Goal: Transaction & Acquisition: Download file/media

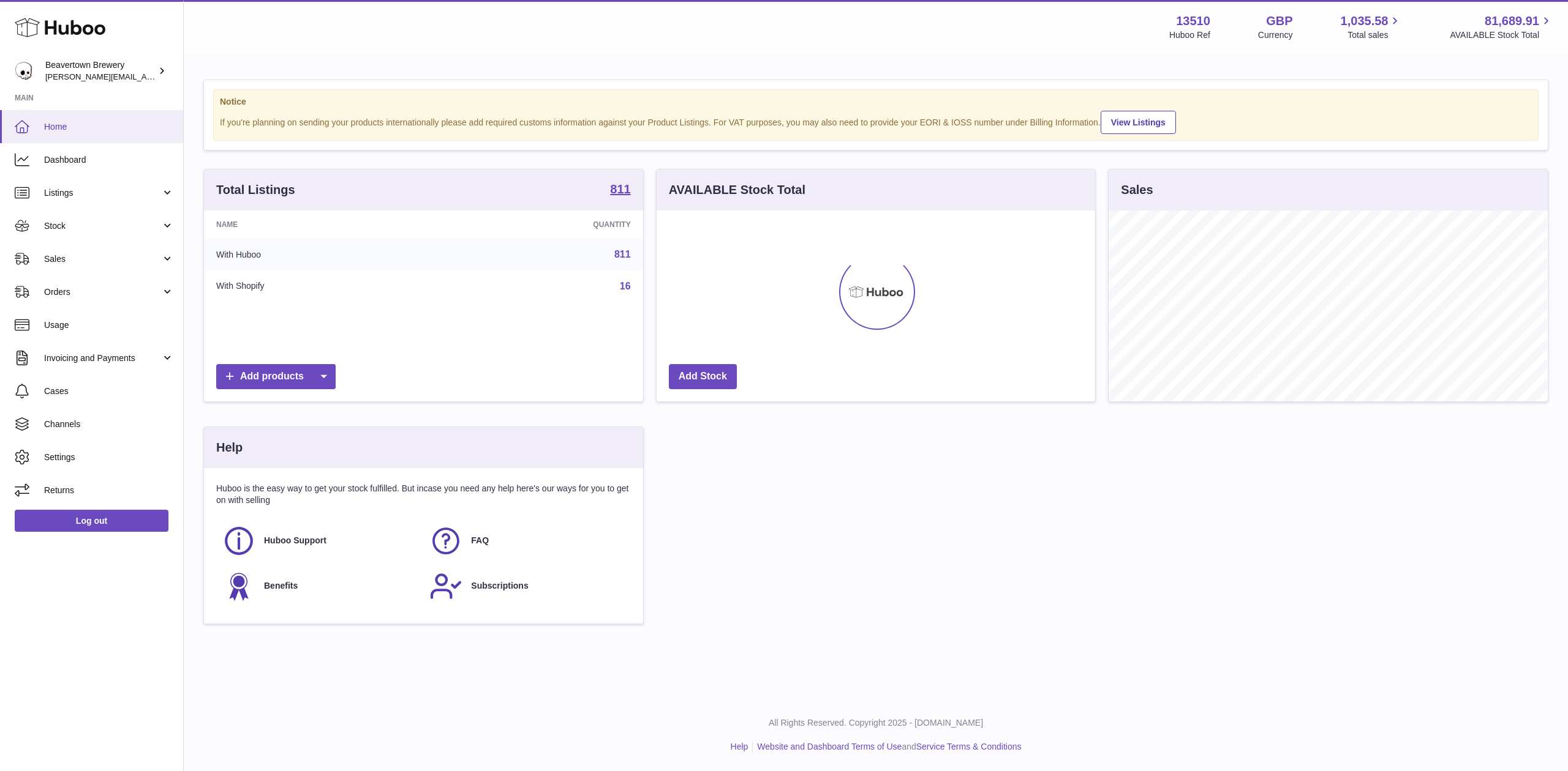
scroll to position [191, 438]
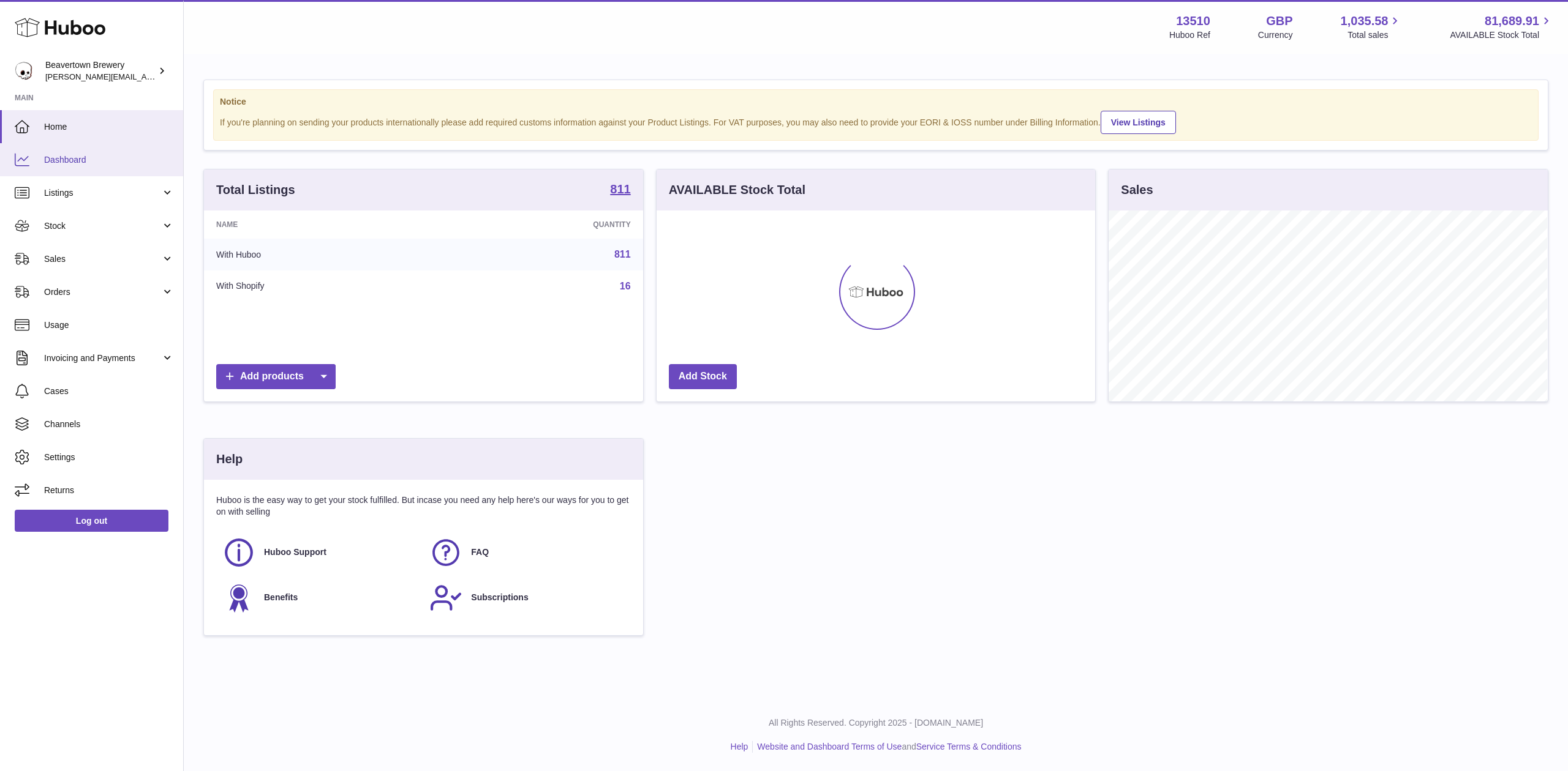
click at [87, 164] on span "Dashboard" at bounding box center [109, 160] width 130 height 12
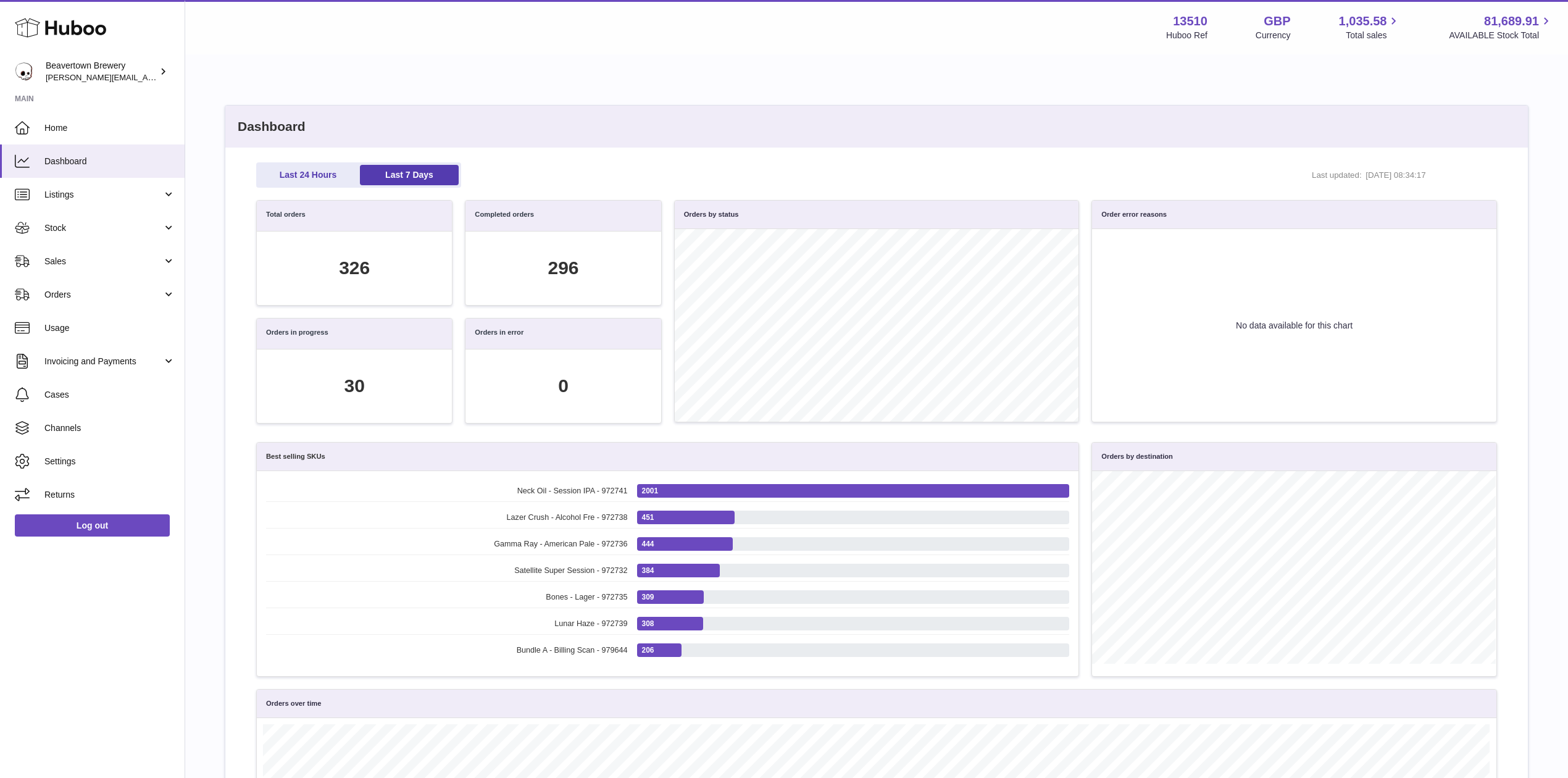
scroll to position [141, 1226]
click at [89, 250] on link "Sales" at bounding box center [92, 261] width 185 height 33
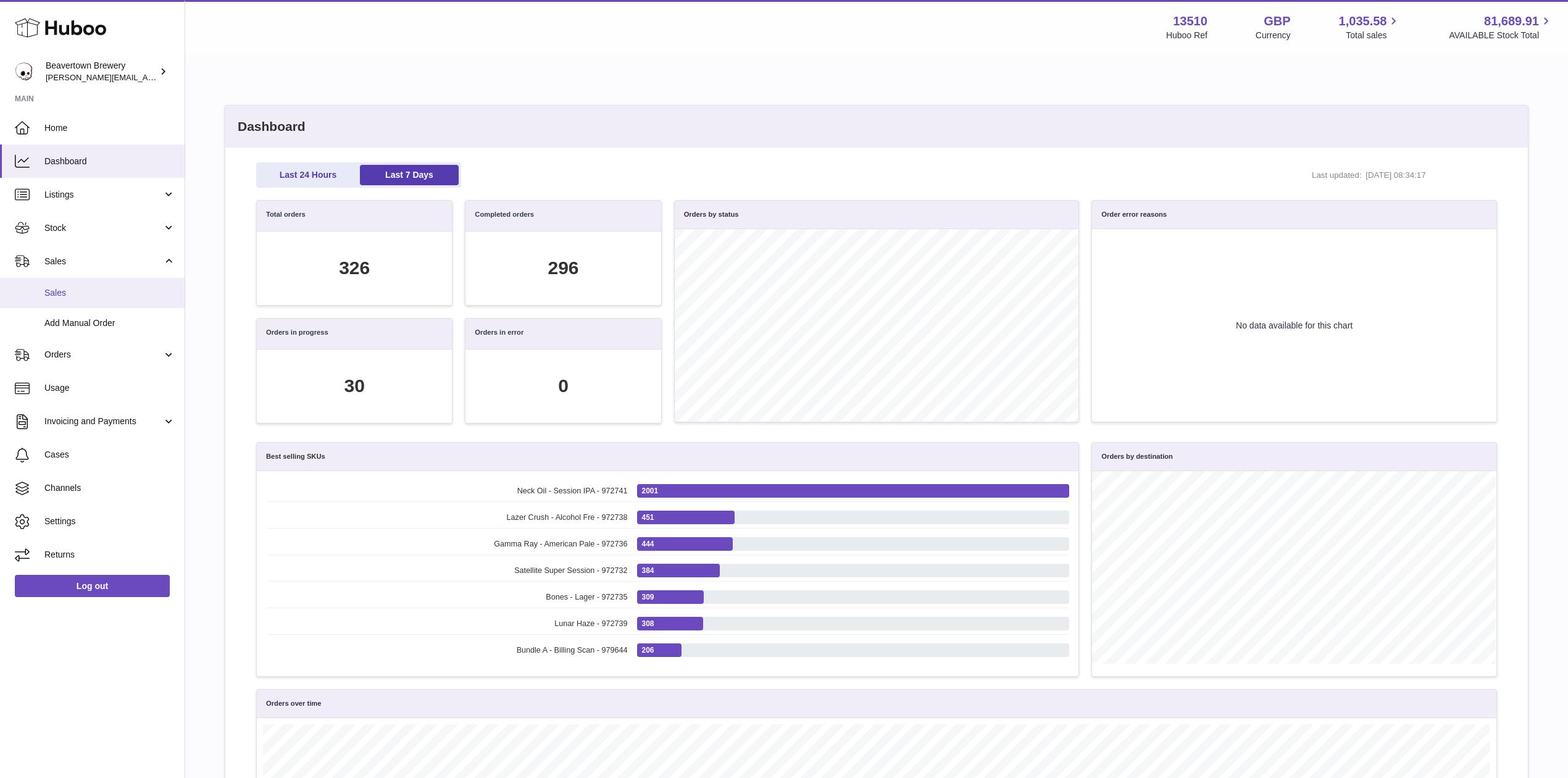
click at [124, 287] on span "Sales" at bounding box center [110, 293] width 131 height 12
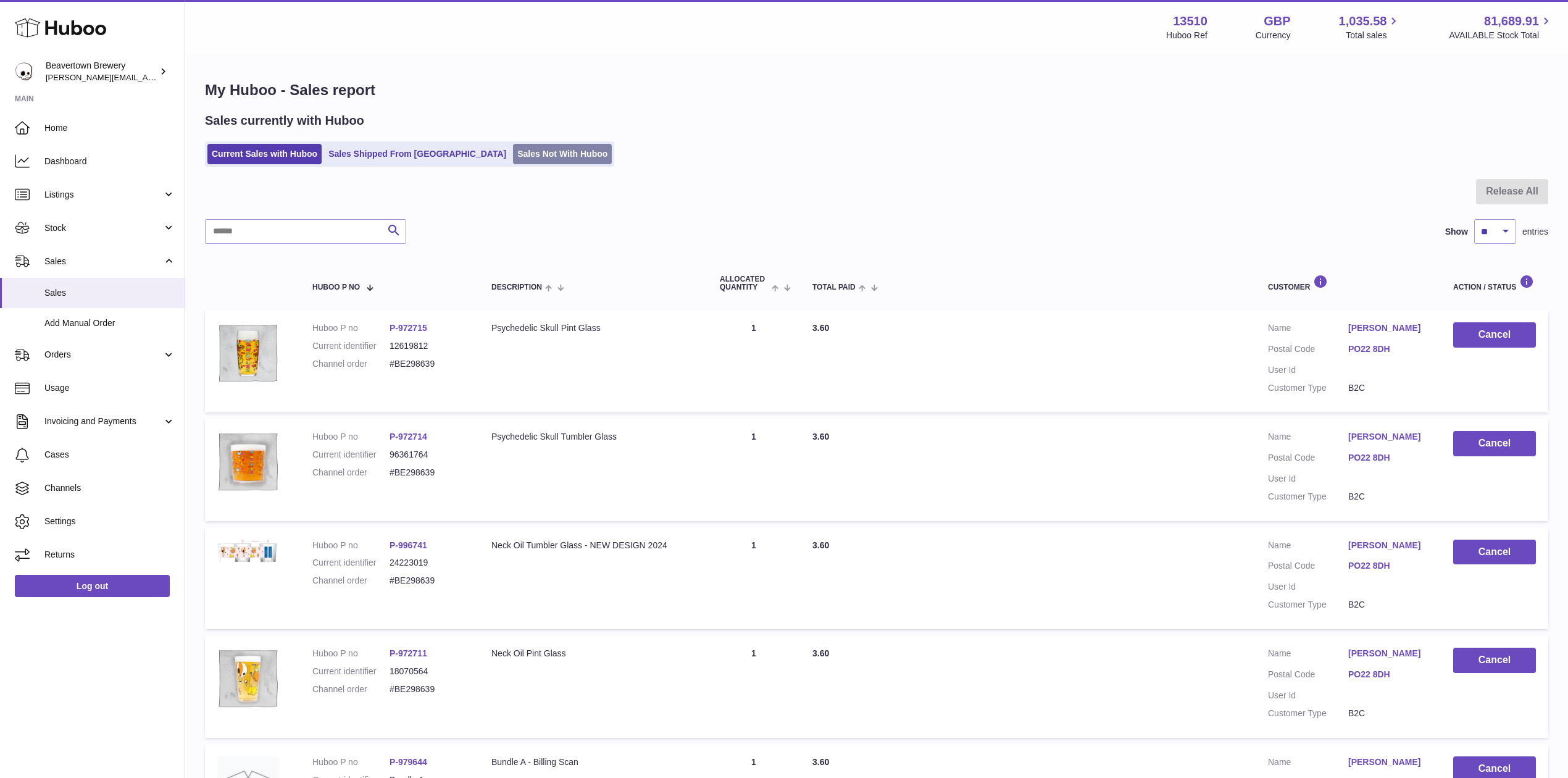
click at [513, 151] on link "Sales Not With Huboo" at bounding box center [562, 154] width 98 height 20
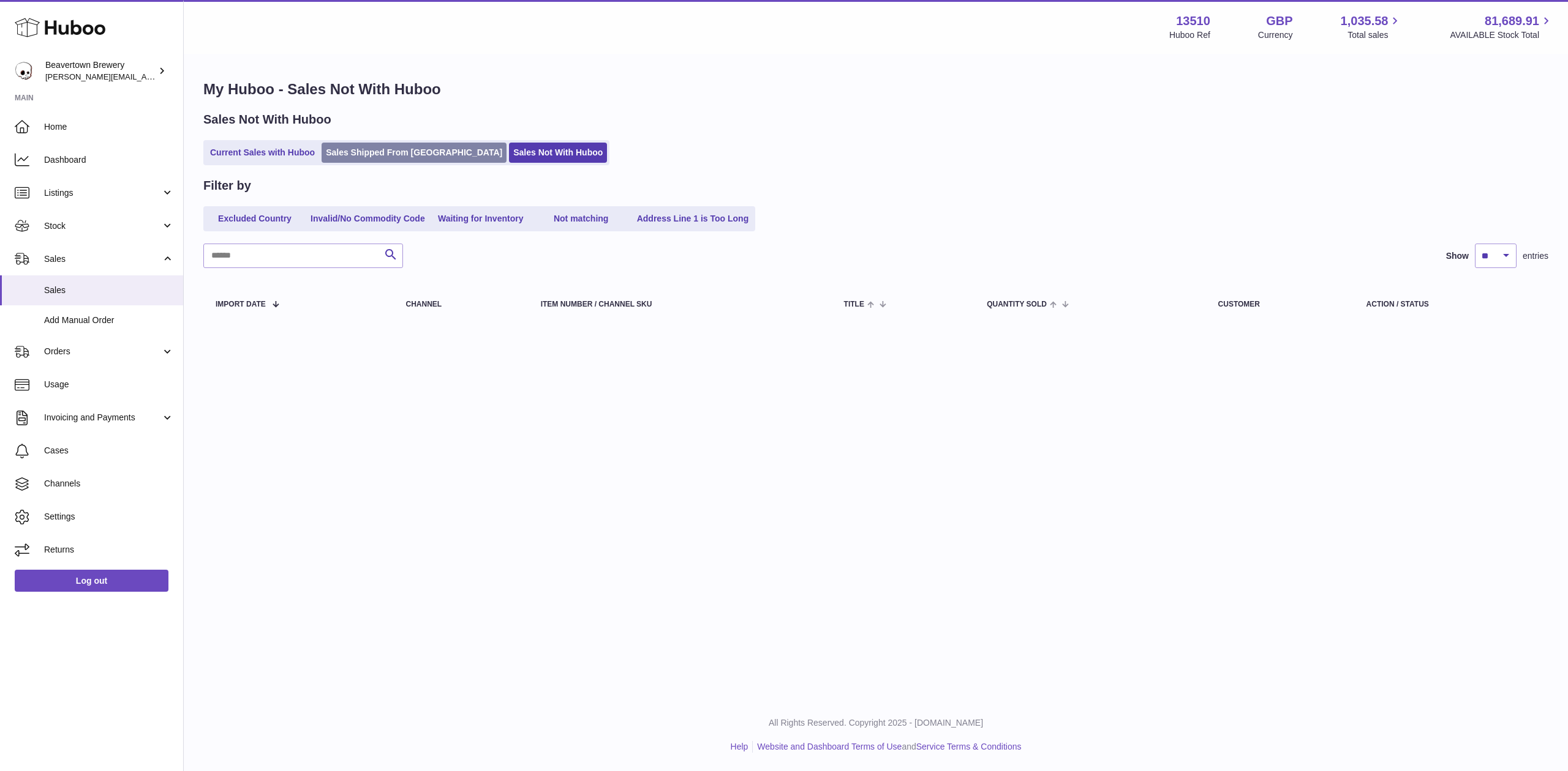
click at [419, 162] on link "Sales Shipped From [GEOGRAPHIC_DATA]" at bounding box center [414, 152] width 185 height 20
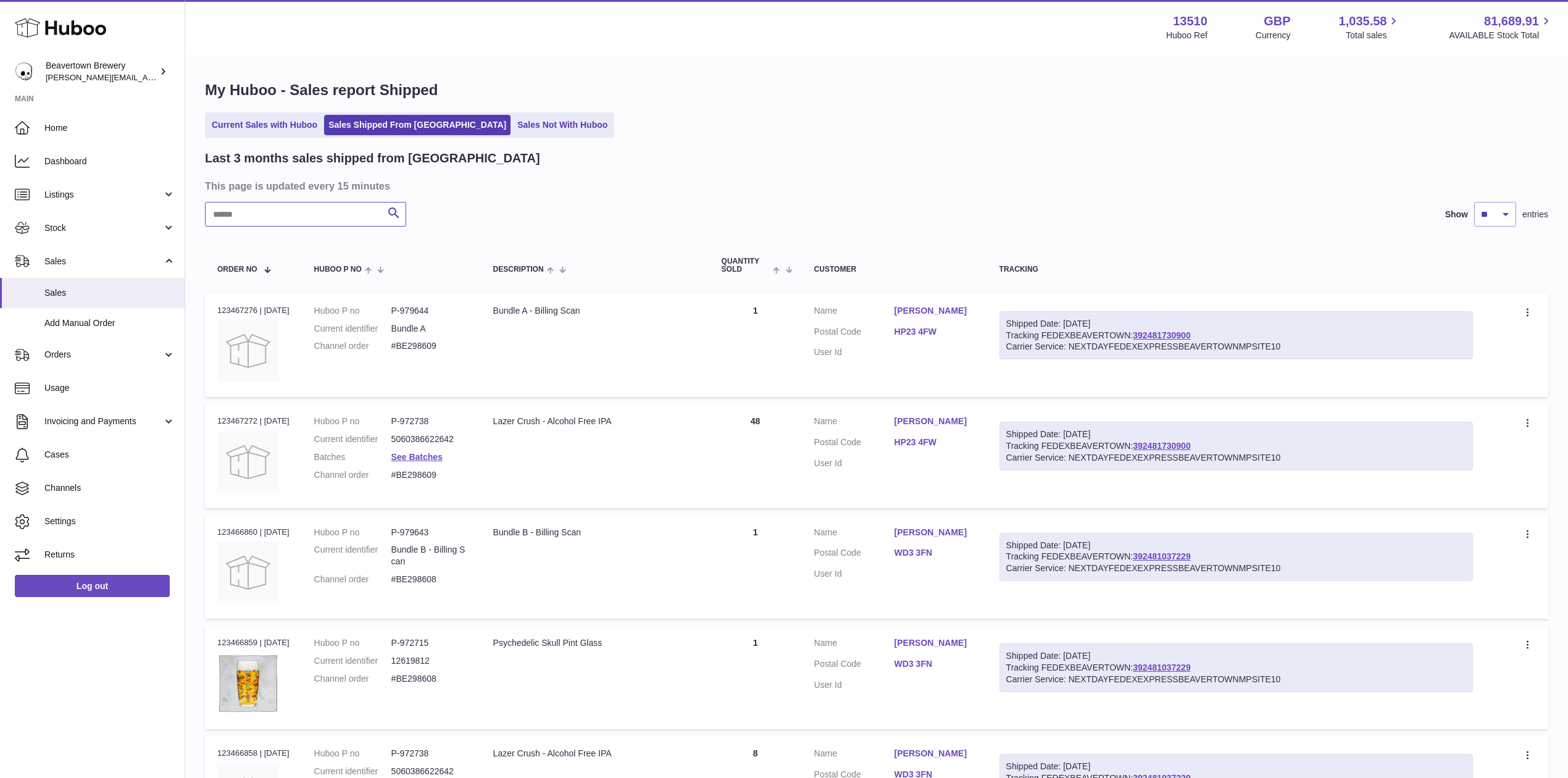
click at [229, 213] on input "text" at bounding box center [305, 214] width 202 height 25
paste input "*****"
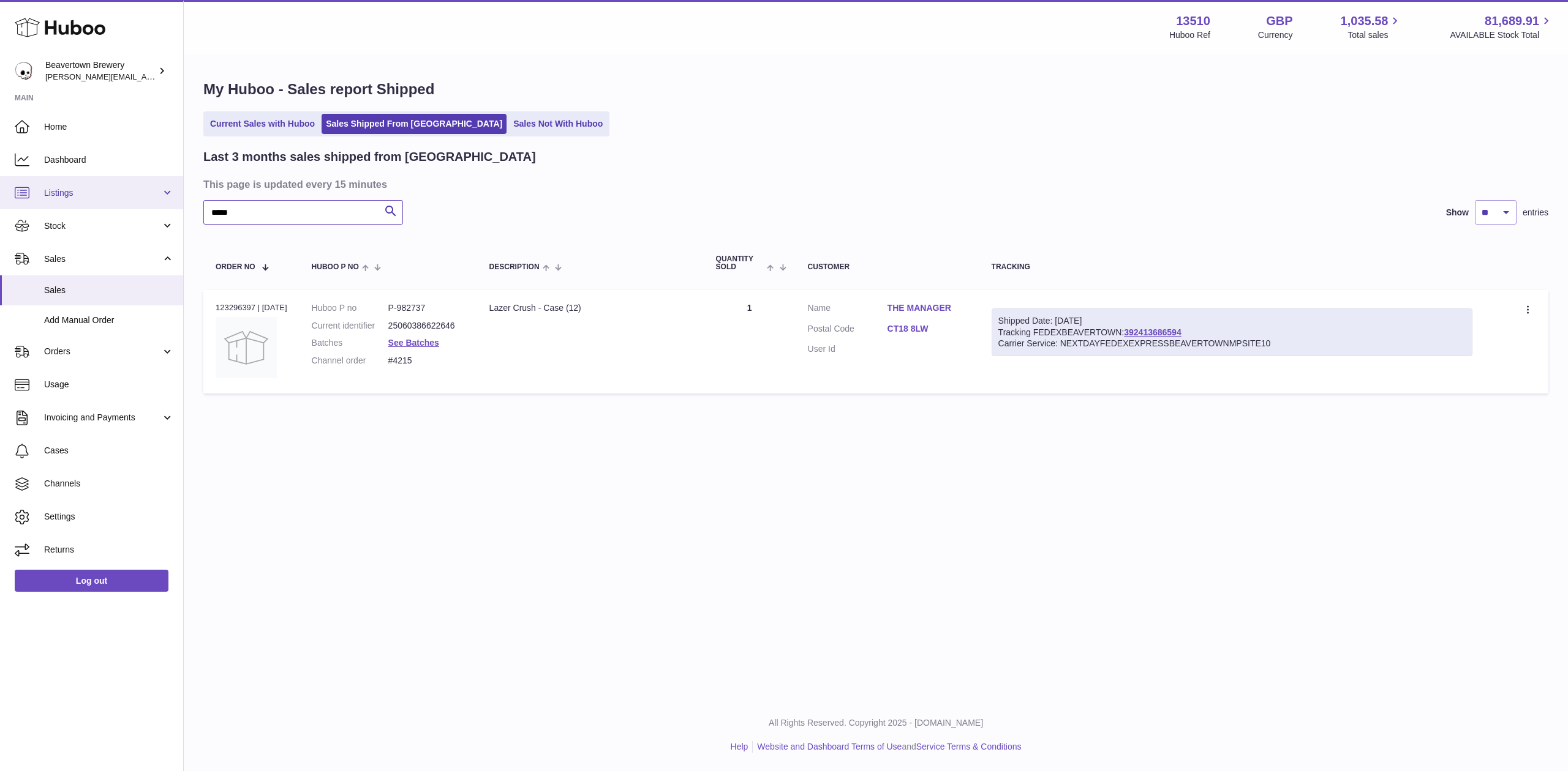
drag, startPoint x: 241, startPoint y: 209, endPoint x: 77, endPoint y: 200, distance: 164.2
click at [78, 201] on div "Huboo Beavertown Brewery Matthew.McCormack@beavertownbrewery.co.uk Main Home Da…" at bounding box center [784, 386] width 1568 height 771
paste input "text"
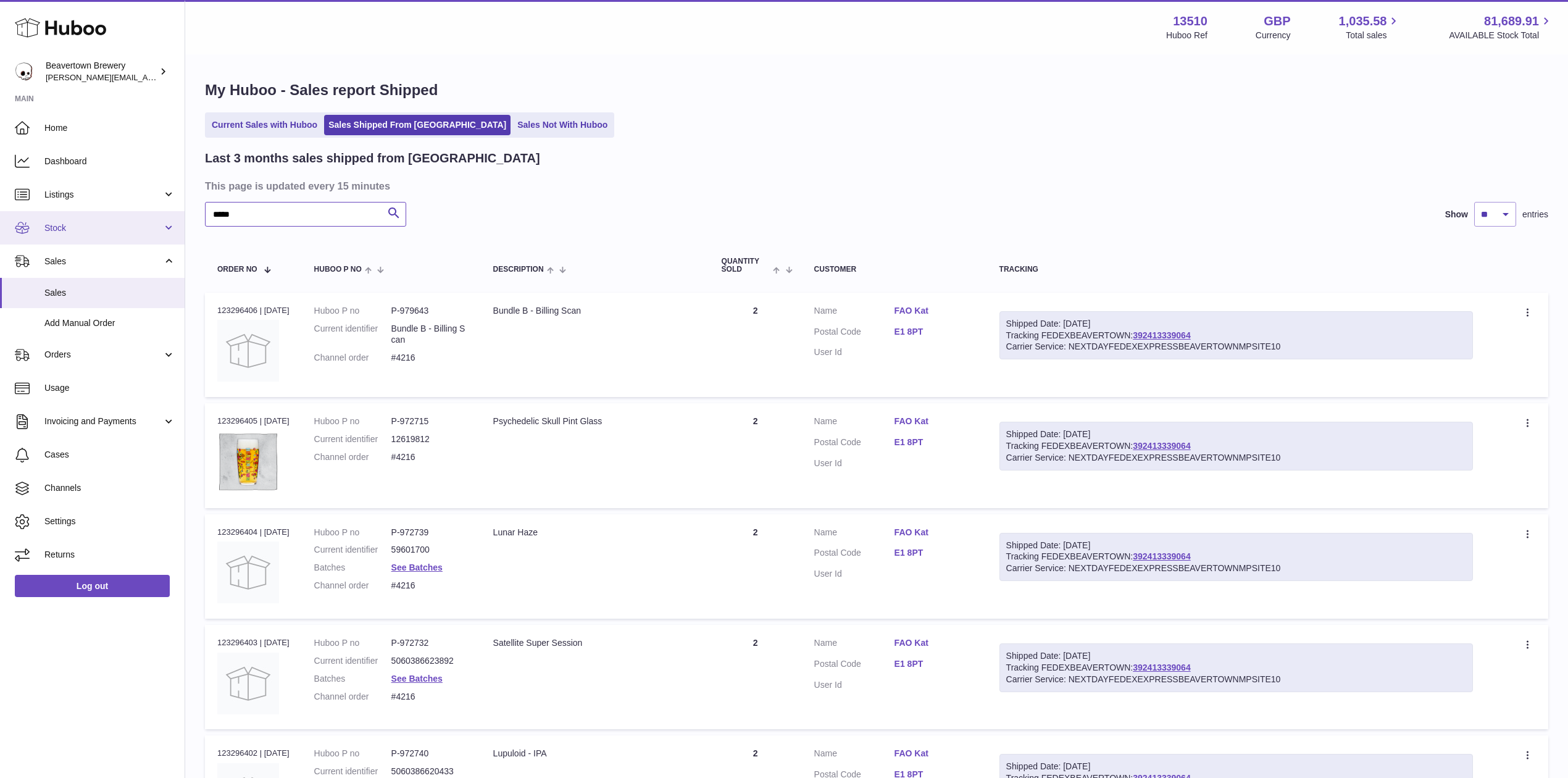
drag, startPoint x: 252, startPoint y: 218, endPoint x: 143, endPoint y: 213, distance: 109.1
click at [146, 213] on div "Huboo Beavertown Brewery Matthew.McCormack@beavertownbrewery.co.uk Main Home Da…" at bounding box center [784, 693] width 1568 height 1387
paste input "text"
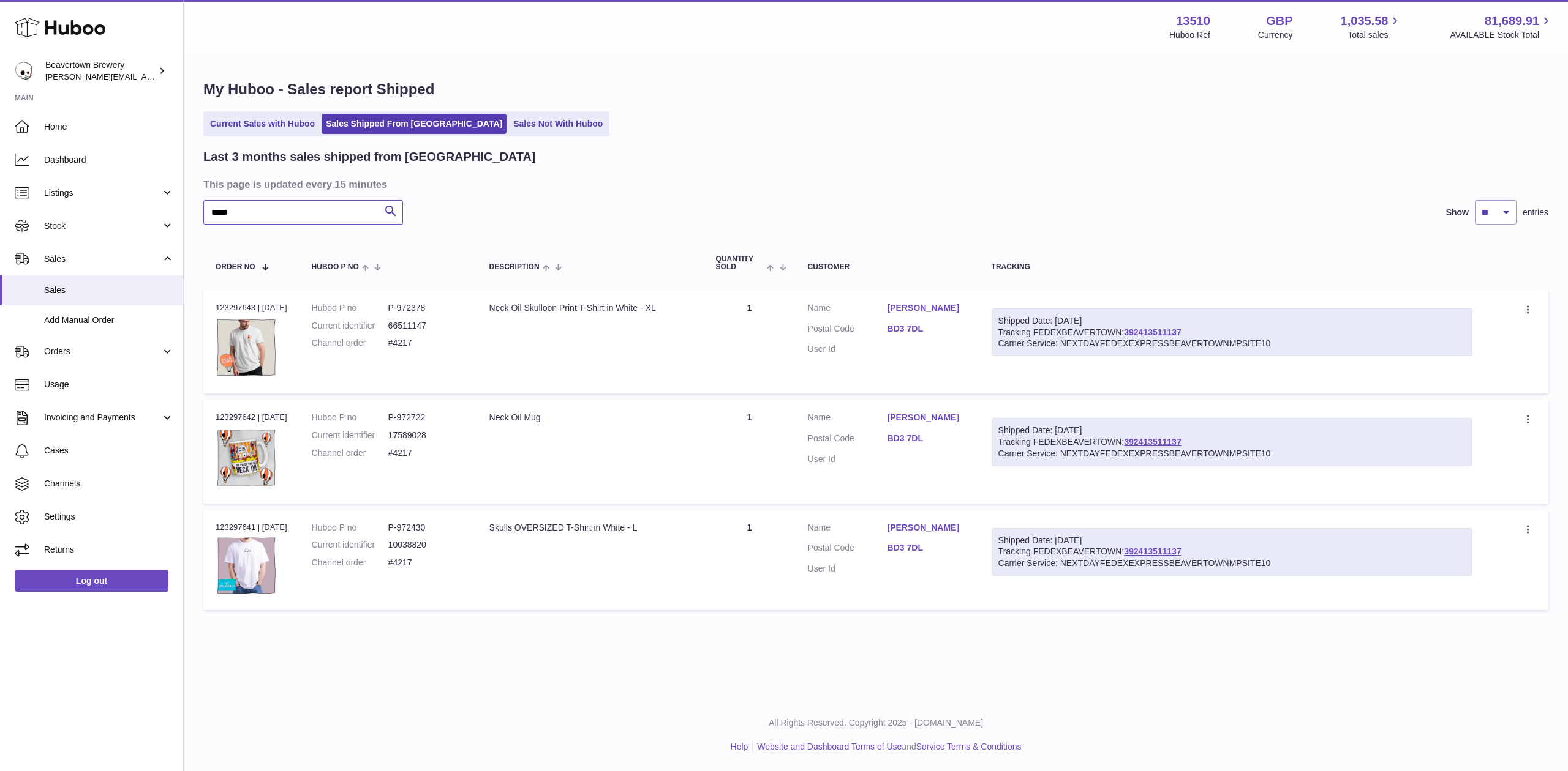
type input "*****"
click at [68, 220] on span "Stock" at bounding box center [103, 226] width 117 height 12
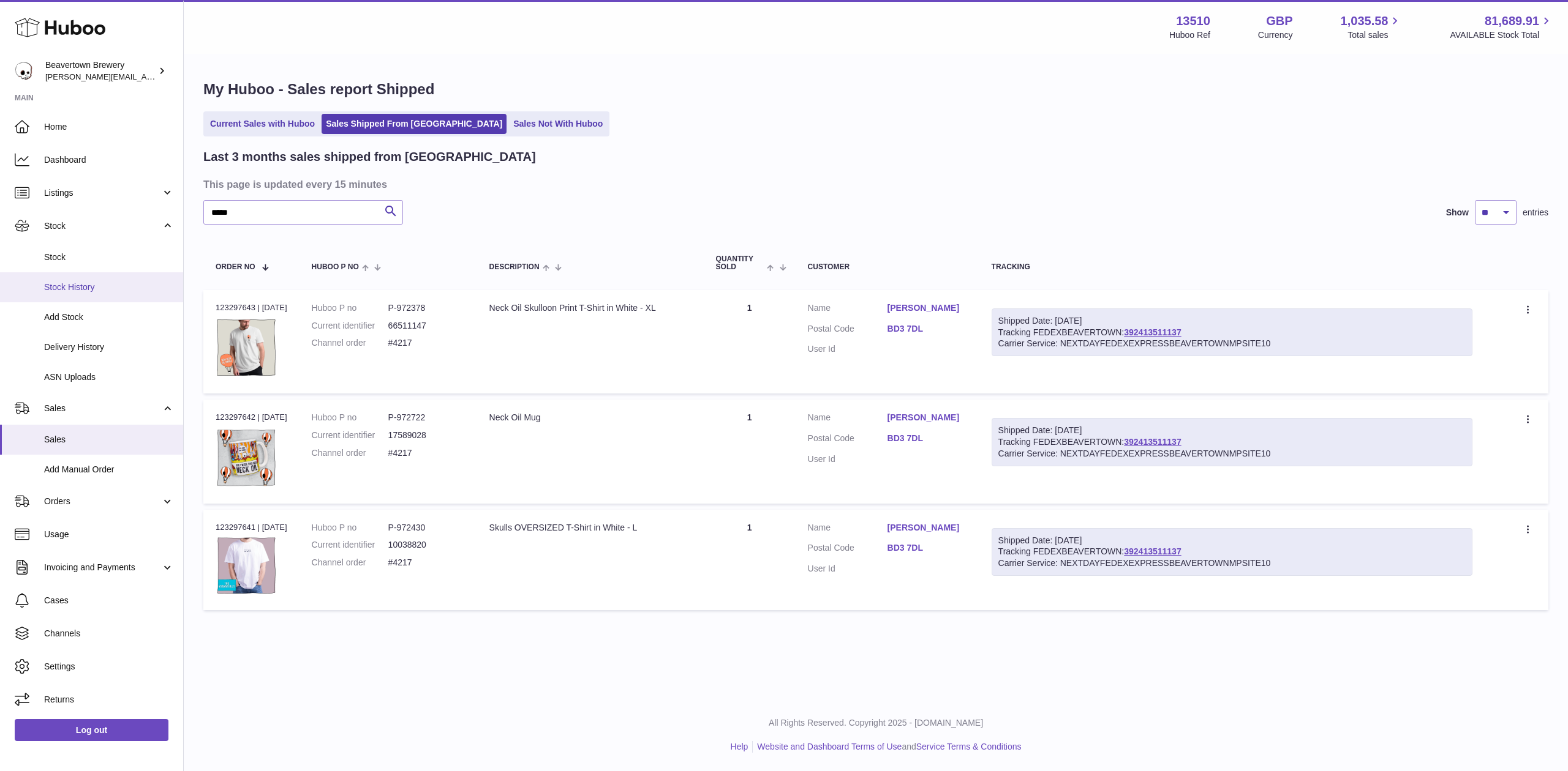
click at [76, 278] on link "Stock History" at bounding box center [91, 287] width 183 height 30
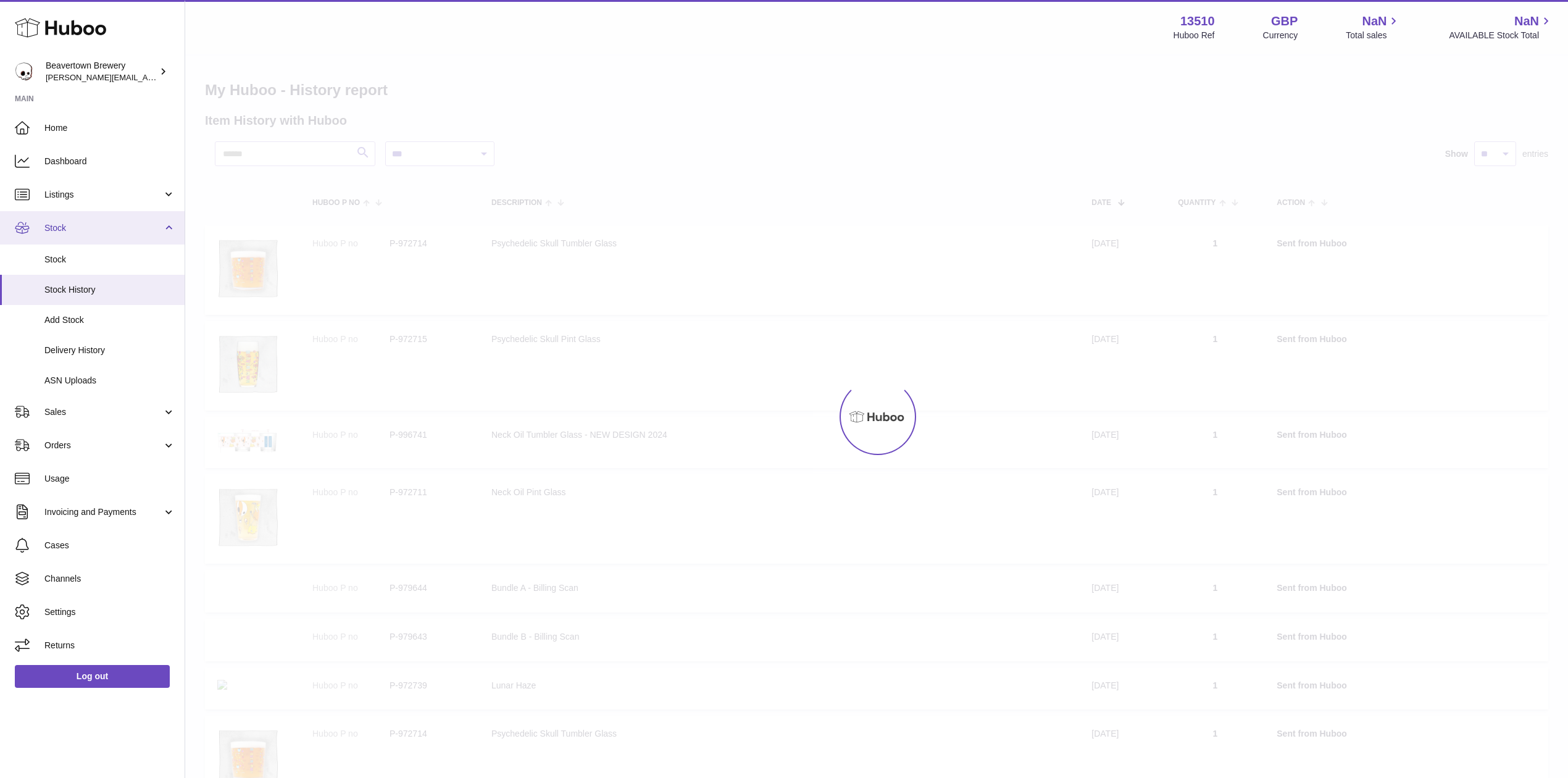
click at [62, 231] on span "Stock" at bounding box center [104, 228] width 118 height 12
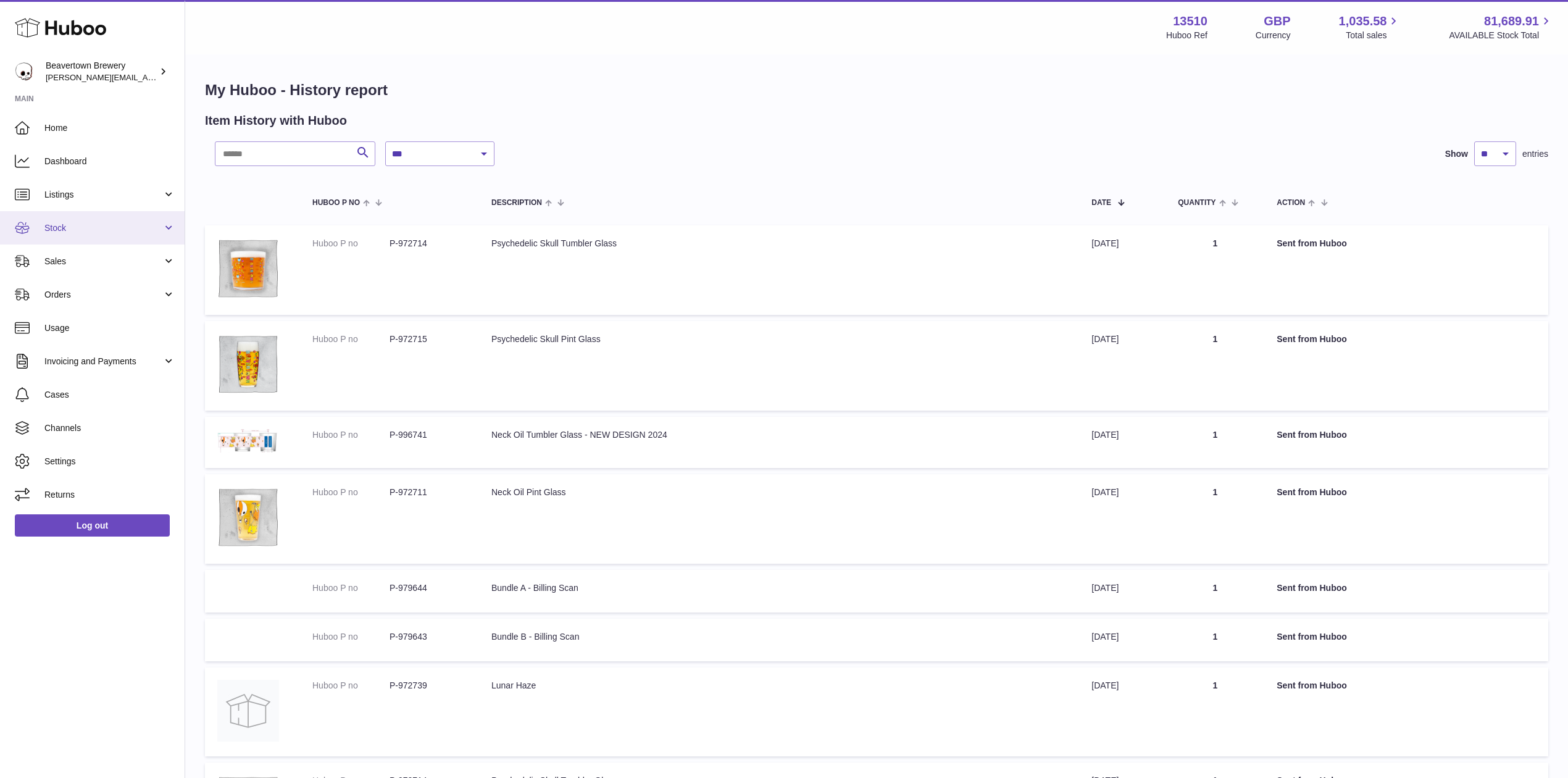
click at [52, 228] on span "Stock" at bounding box center [104, 228] width 118 height 12
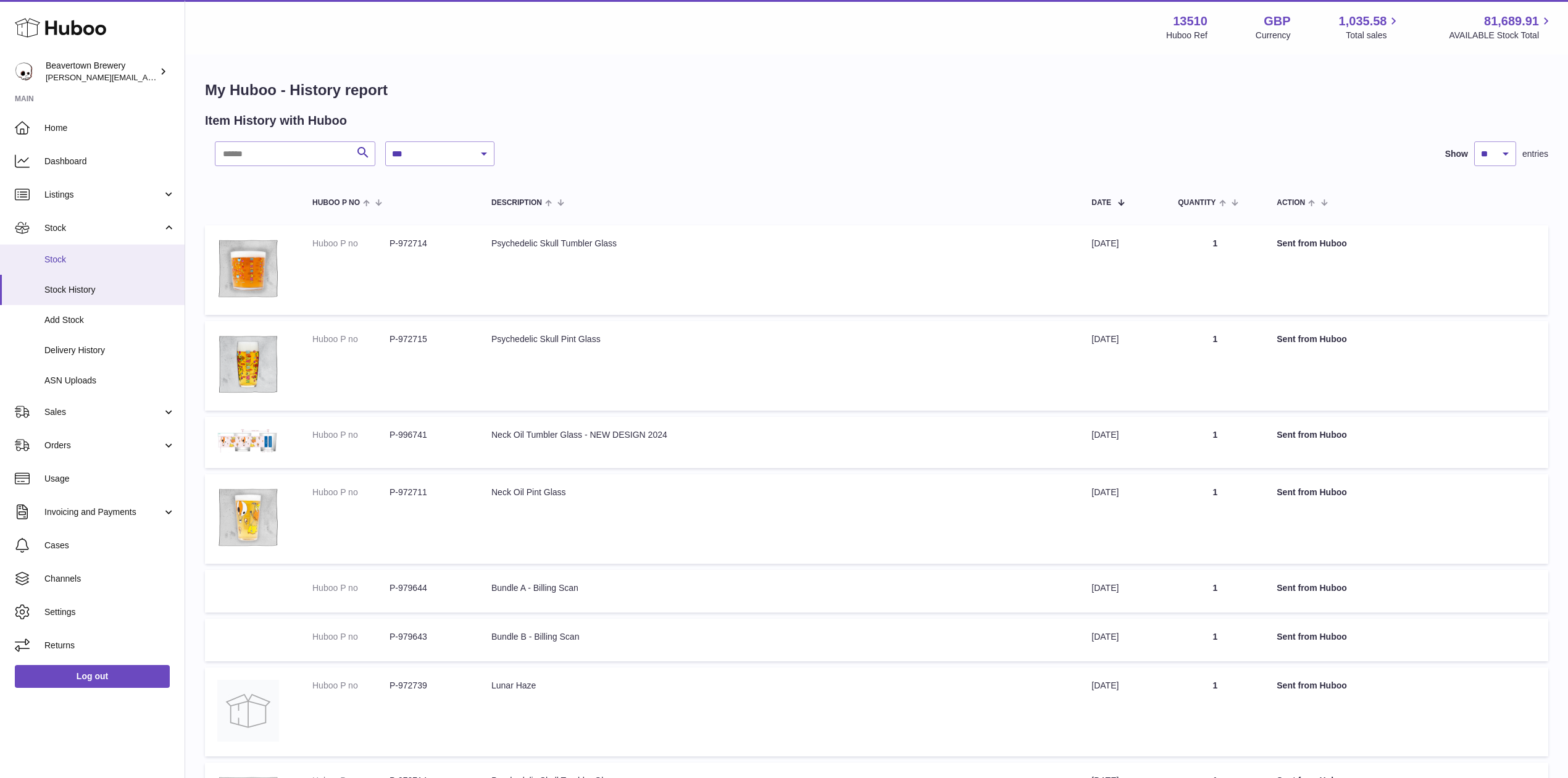
click at [57, 259] on span "Stock" at bounding box center [110, 260] width 131 height 12
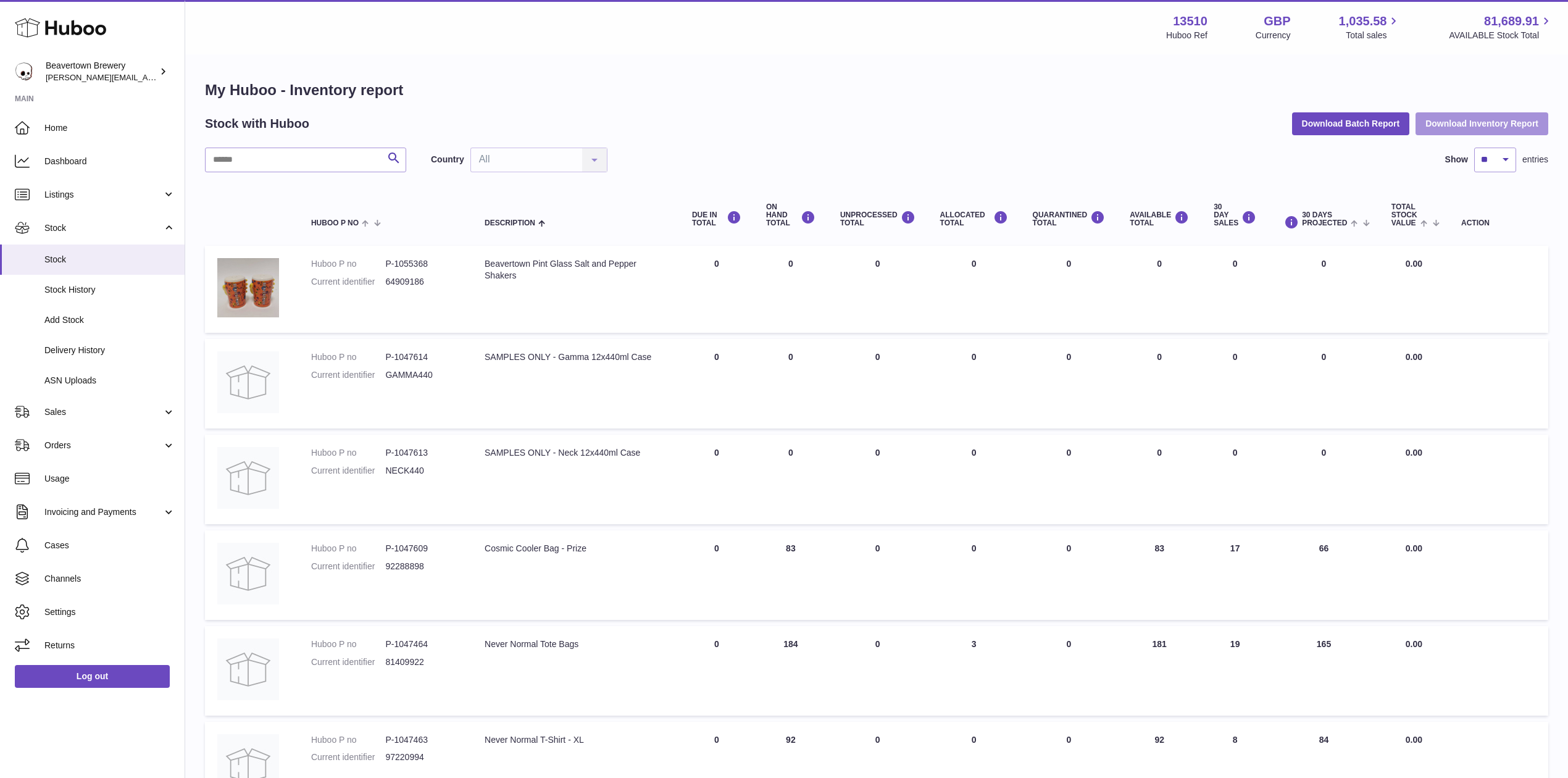
click at [1455, 119] on button "Download Inventory Report" at bounding box center [1481, 123] width 133 height 22
click at [1360, 115] on button "Download Batch Report" at bounding box center [1351, 123] width 118 height 22
